Goal: Find specific page/section: Find specific page/section

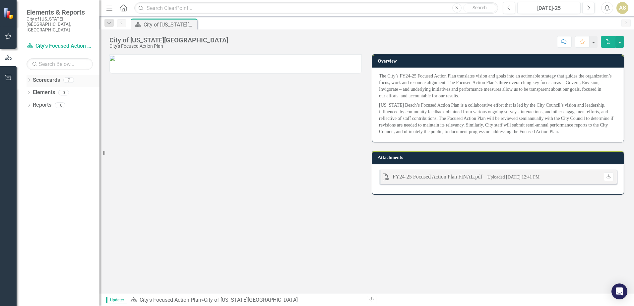
click at [32, 75] on div "Dropdown Scorecards 7" at bounding box center [63, 81] width 73 height 13
click at [30, 78] on div "Dropdown" at bounding box center [29, 81] width 5 height 6
click at [41, 101] on link "Communications Home" at bounding box center [67, 105] width 63 height 8
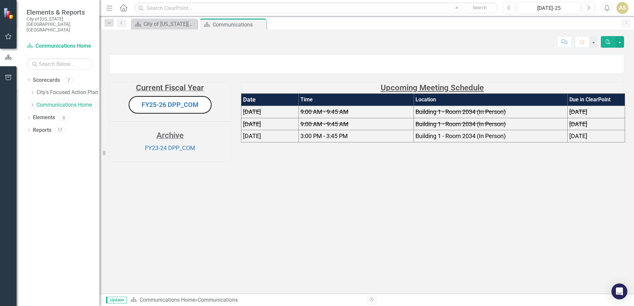
click at [30, 103] on icon "Dropdown" at bounding box center [32, 105] width 5 height 4
click at [156, 109] on link "FY25-26 DPP_COM" at bounding box center [170, 105] width 57 height 8
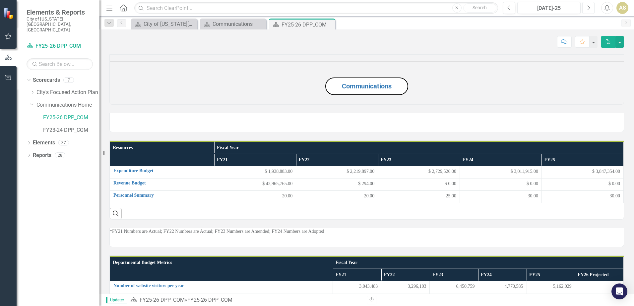
click at [584, 9] on button "Next" at bounding box center [588, 8] width 12 height 12
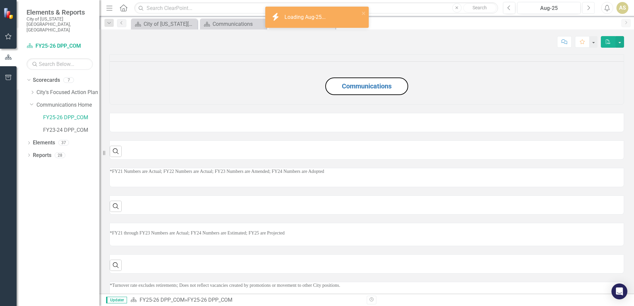
click at [585, 11] on button "Next" at bounding box center [588, 8] width 12 height 12
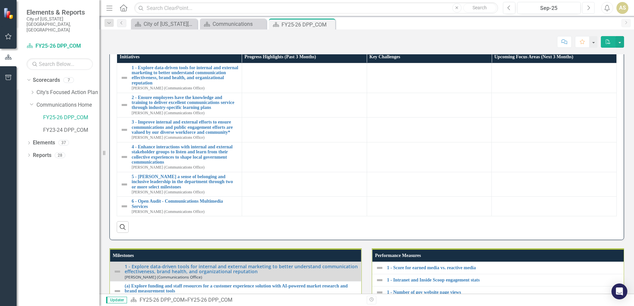
scroll to position [597, 0]
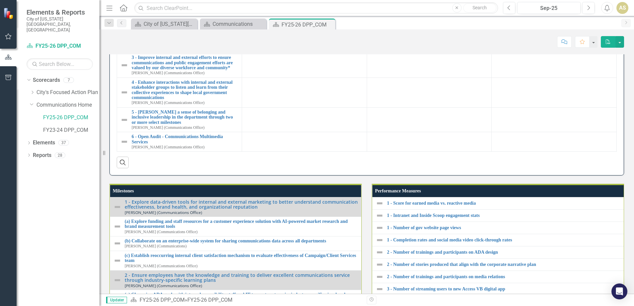
click at [301, 9] on div at bounding box center [304, 5] width 118 height 8
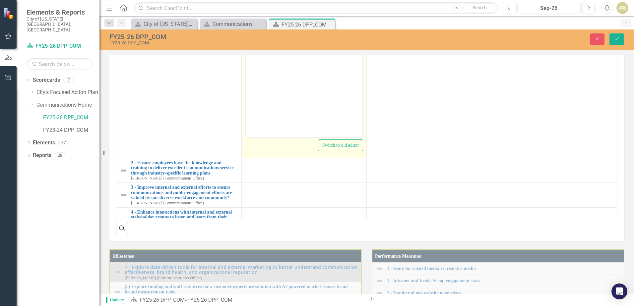
scroll to position [0, 0]
click at [296, 18] on icon "Reveal or hide additional toolbar items" at bounding box center [298, 14] width 8 height 8
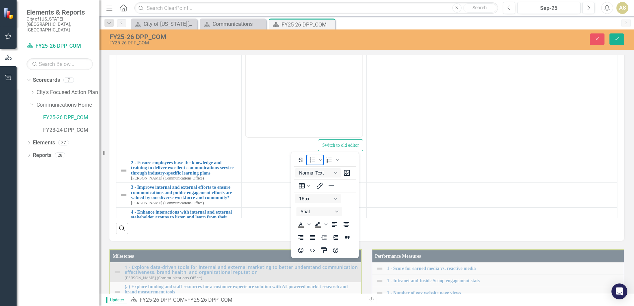
click at [312, 159] on icon "Bullet list" at bounding box center [312, 160] width 8 height 8
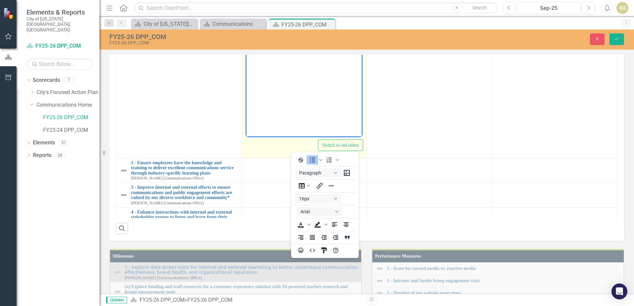
click at [273, 31] on body "Rich Text Area. Press ALT-0 for help." at bounding box center [303, 70] width 117 height 99
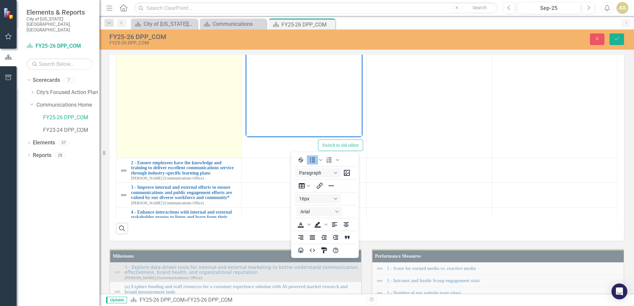
click at [164, 158] on td "1 - Explore data-driven tools for internal and external marketing to better und…" at bounding box center [178, 79] width 125 height 157
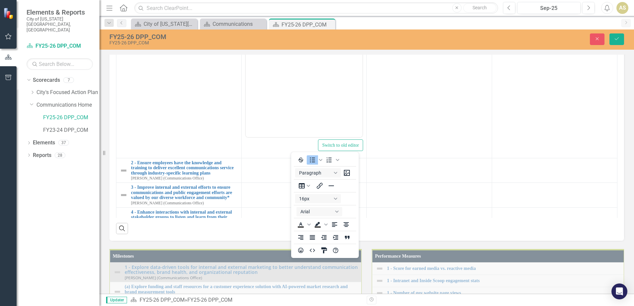
click at [332, 99] on div "Performance Updates Edit Report Select Report Link View Page Initiatives Progre…" at bounding box center [366, 100] width 524 height 282
click at [341, 98] on div "Performance Updates Edit Report Select Report Link View Page Initiatives Progre…" at bounding box center [366, 100] width 524 height 282
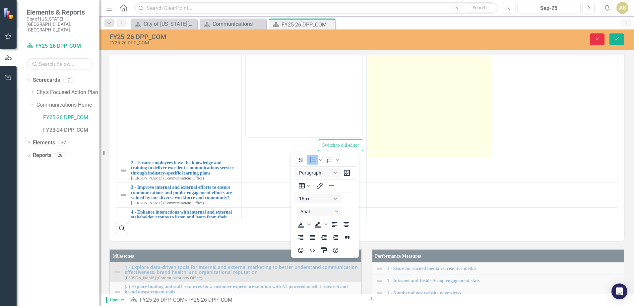
drag, startPoint x: 601, startPoint y: 38, endPoint x: 443, endPoint y: 160, distance: 199.2
click at [601, 38] on button "Close" at bounding box center [597, 39] width 15 height 12
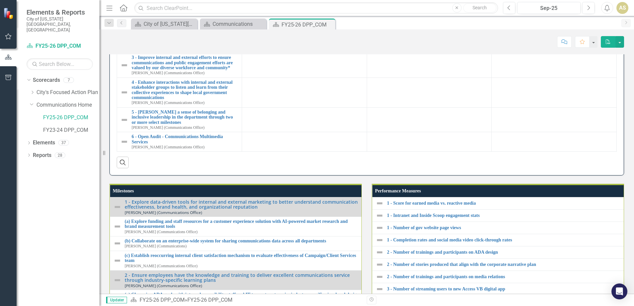
click at [122, 17] on img at bounding box center [124, 13] width 8 height 8
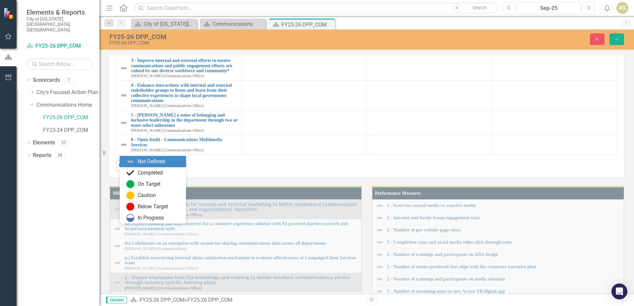
click at [133, 18] on icon at bounding box center [134, 17] width 3 height 2
click at [104, 178] on div "Resize" at bounding box center [101, 153] width 5 height 306
click at [108, 178] on div "Performance Updates Edit Report Select Report Link View Page Initiatives Progre…" at bounding box center [366, 68] width 524 height 219
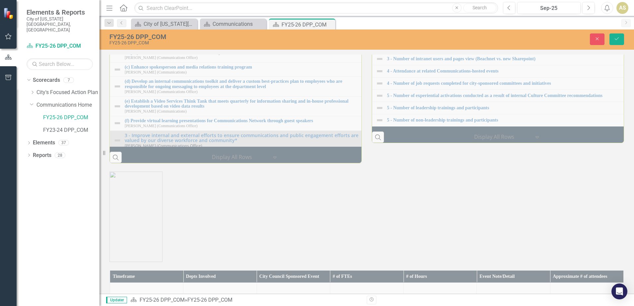
scroll to position [862, 0]
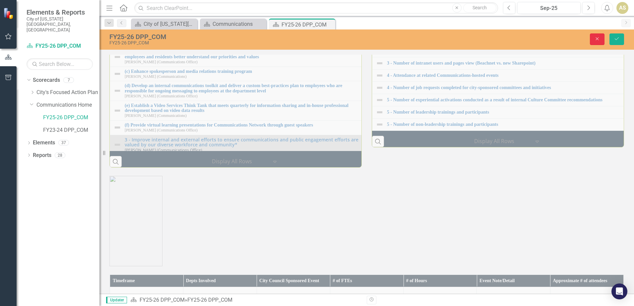
click at [593, 37] on button "Close" at bounding box center [597, 39] width 15 height 12
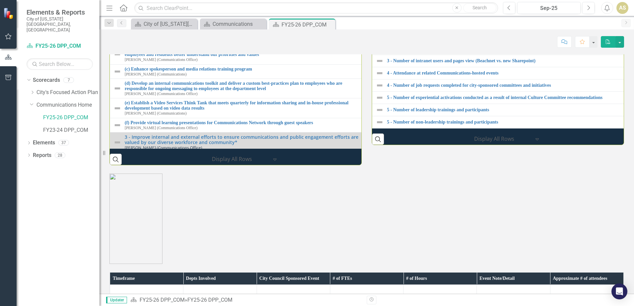
scroll to position [865, 0]
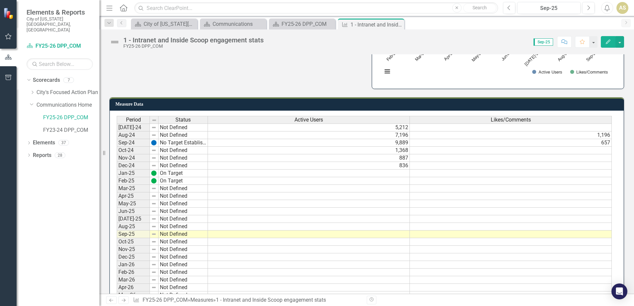
scroll to position [133, 0]
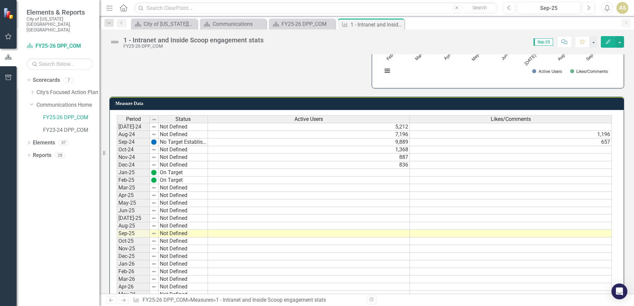
click at [428, 163] on td at bounding box center [511, 165] width 202 height 8
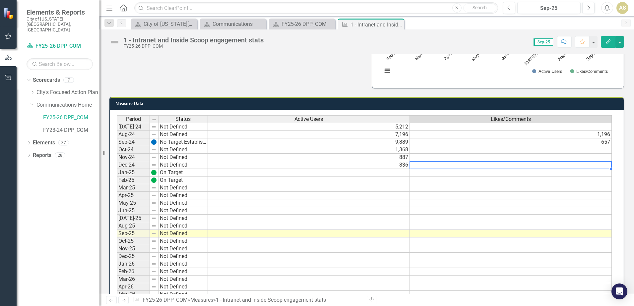
click at [428, 163] on td at bounding box center [511, 165] width 202 height 8
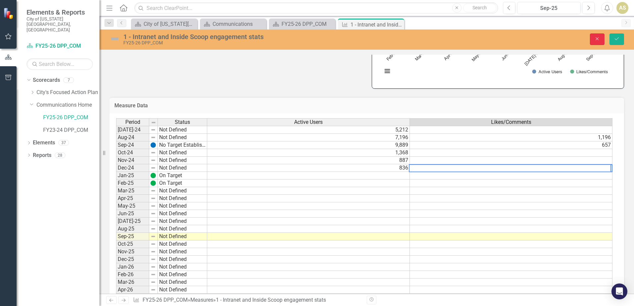
click at [594, 35] on button "Close" at bounding box center [597, 39] width 15 height 12
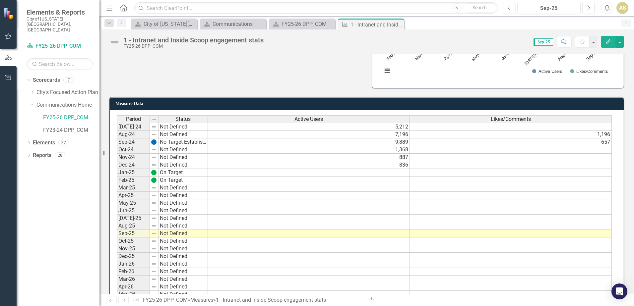
click at [620, 117] on div "Measure Data Last Calculated Period Status Active Users Likes/Comments [DATE]-2…" at bounding box center [366, 203] width 524 height 228
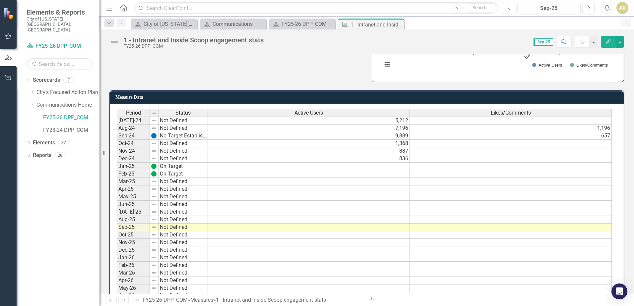
scroll to position [129, 0]
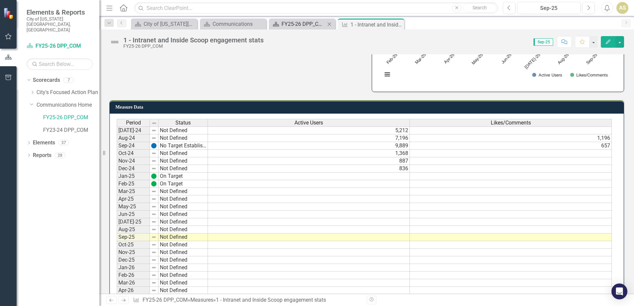
click at [291, 24] on div "FY25-26 DPP_COM" at bounding box center [303, 24] width 44 height 8
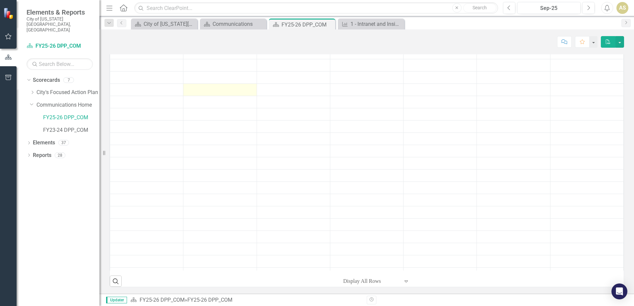
scroll to position [96, 0]
click at [611, 45] on button "PDF" at bounding box center [608, 42] width 15 height 12
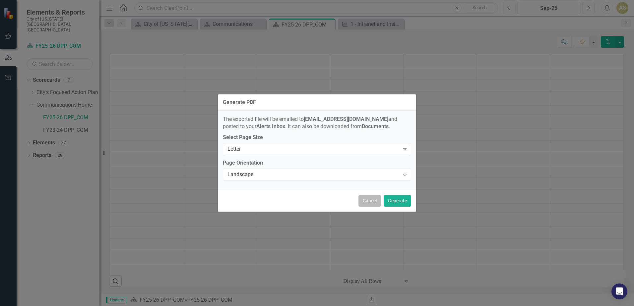
click at [361, 203] on button "Cancel" at bounding box center [369, 201] width 23 height 12
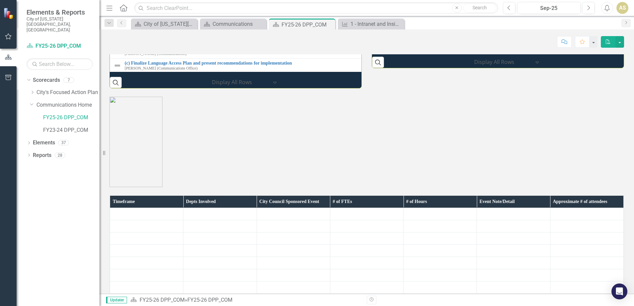
scroll to position [929, 0]
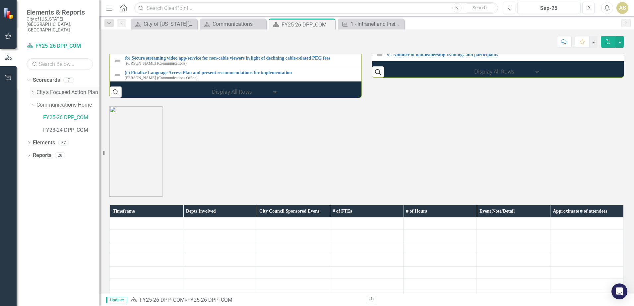
click at [31, 90] on icon "Dropdown" at bounding box center [32, 92] width 5 height 4
click at [71, 101] on link "GOVERN" at bounding box center [71, 105] width 56 height 8
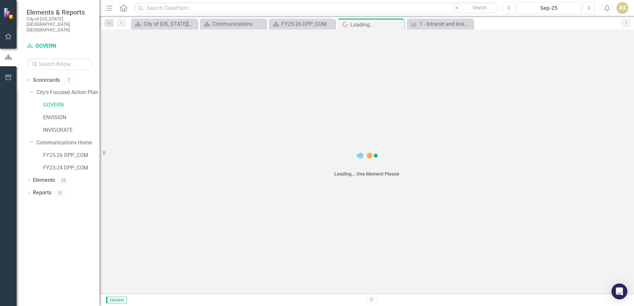
drag, startPoint x: 254, startPoint y: 97, endPoint x: 423, endPoint y: 96, distance: 169.7
click at [423, 96] on div "Loading... One Moment Please" at bounding box center [366, 162] width 534 height 265
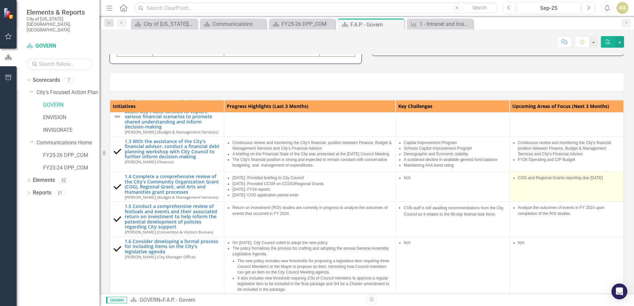
scroll to position [65, 0]
